Goal: Find contact information: Find contact information

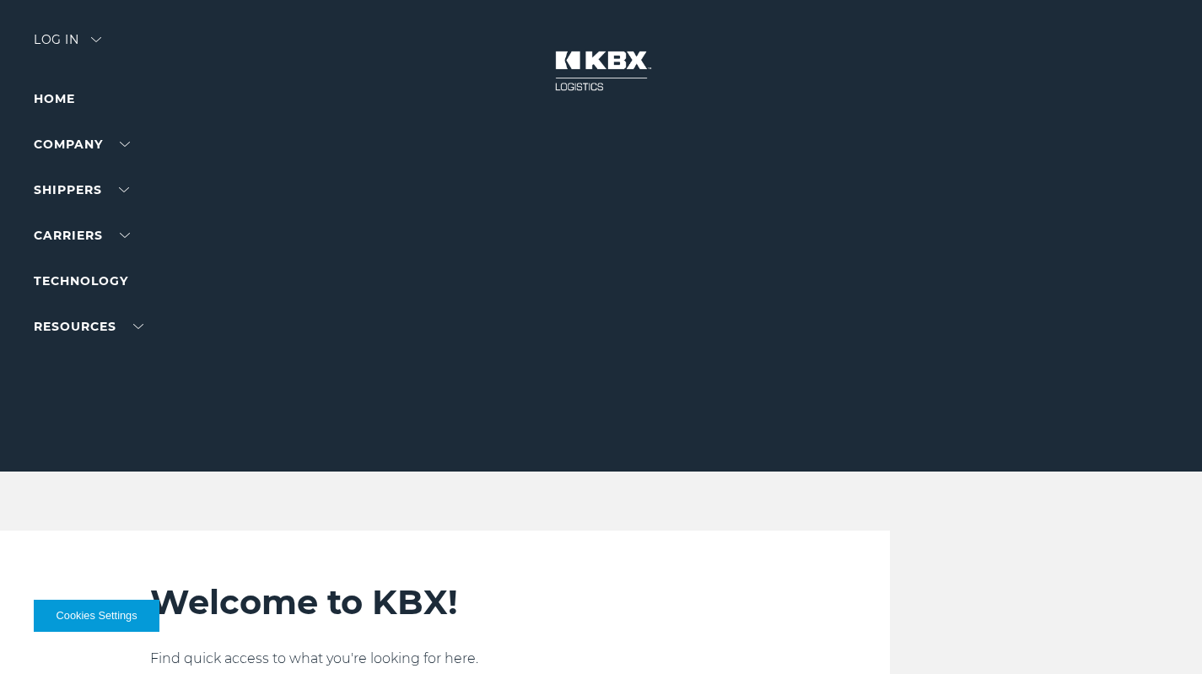
click at [92, 45] on div "Log in" at bounding box center [68, 46] width 68 height 24
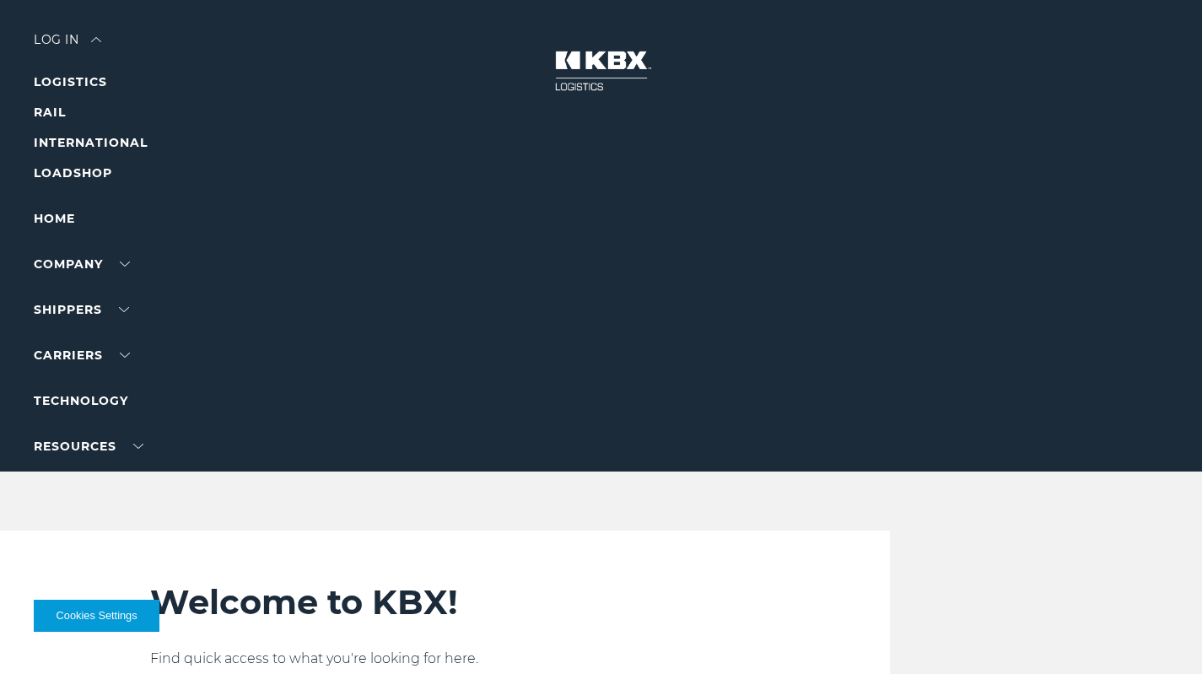
click at [94, 42] on div "Log in" at bounding box center [68, 46] width 68 height 24
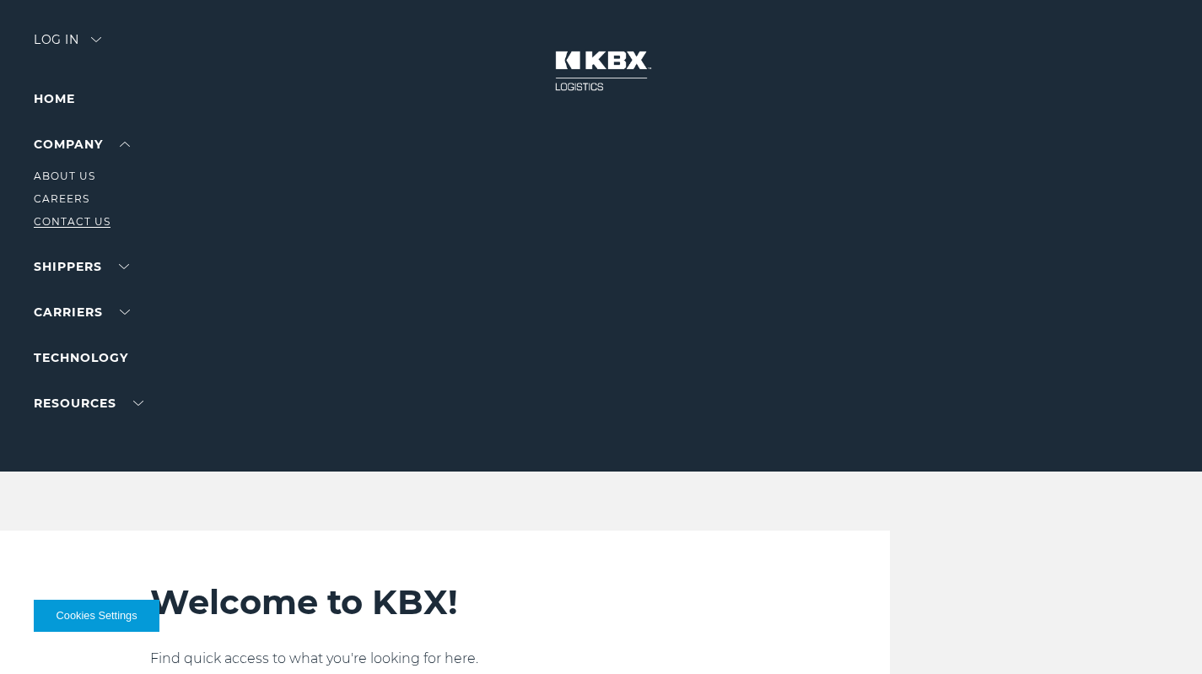
click at [77, 220] on link "Contact Us" at bounding box center [72, 221] width 77 height 13
